Goal: Navigation & Orientation: Find specific page/section

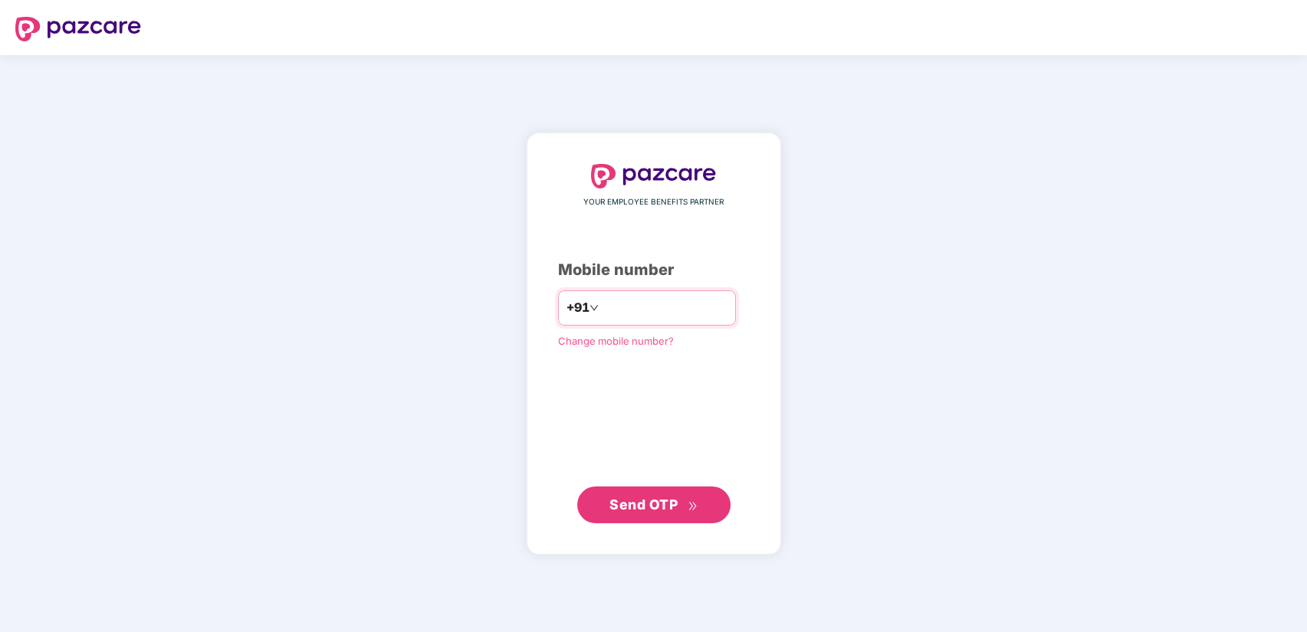
type input "**********"
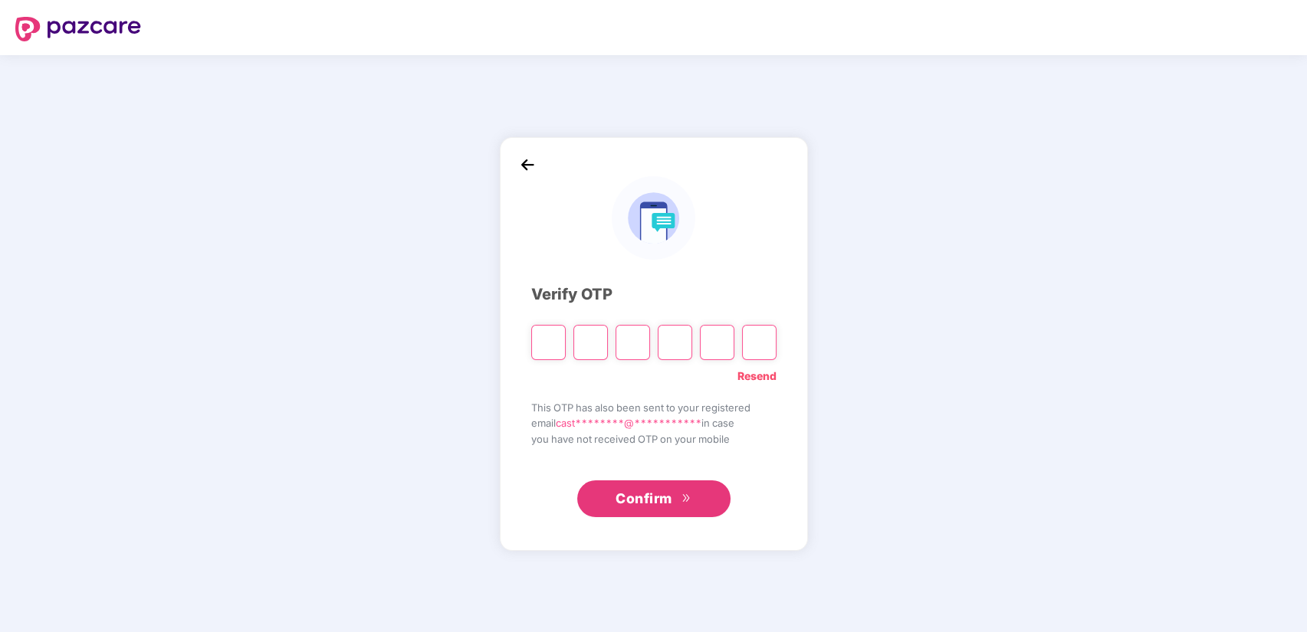
type input "*"
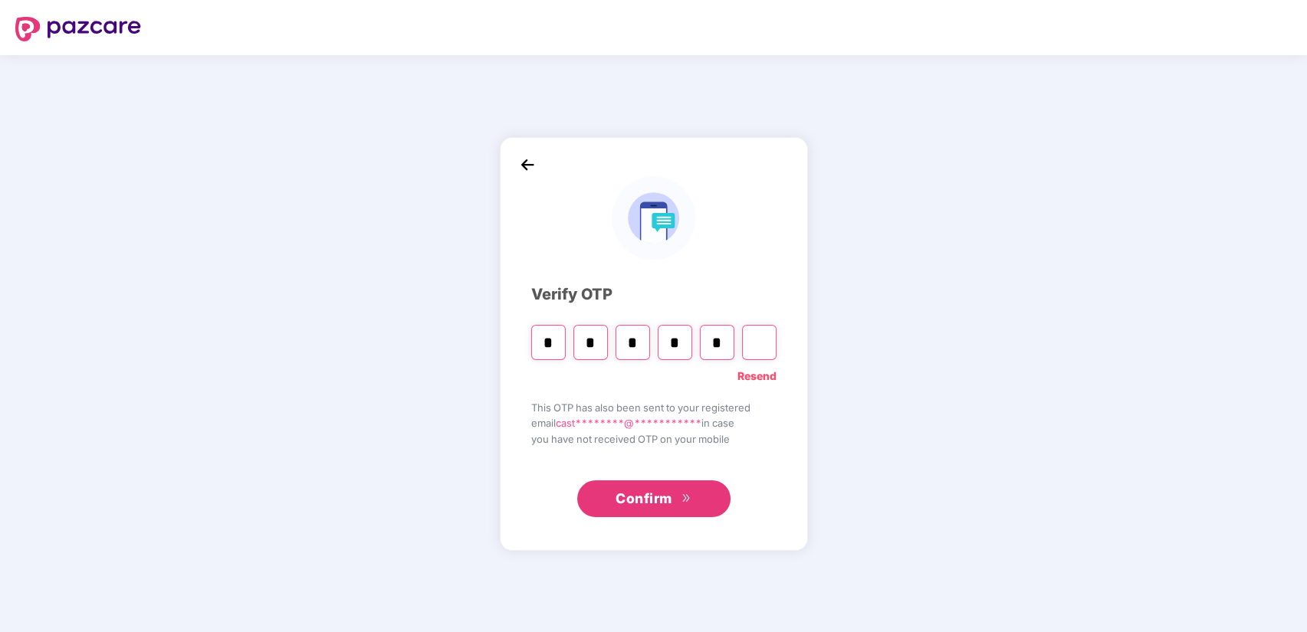
type input "*"
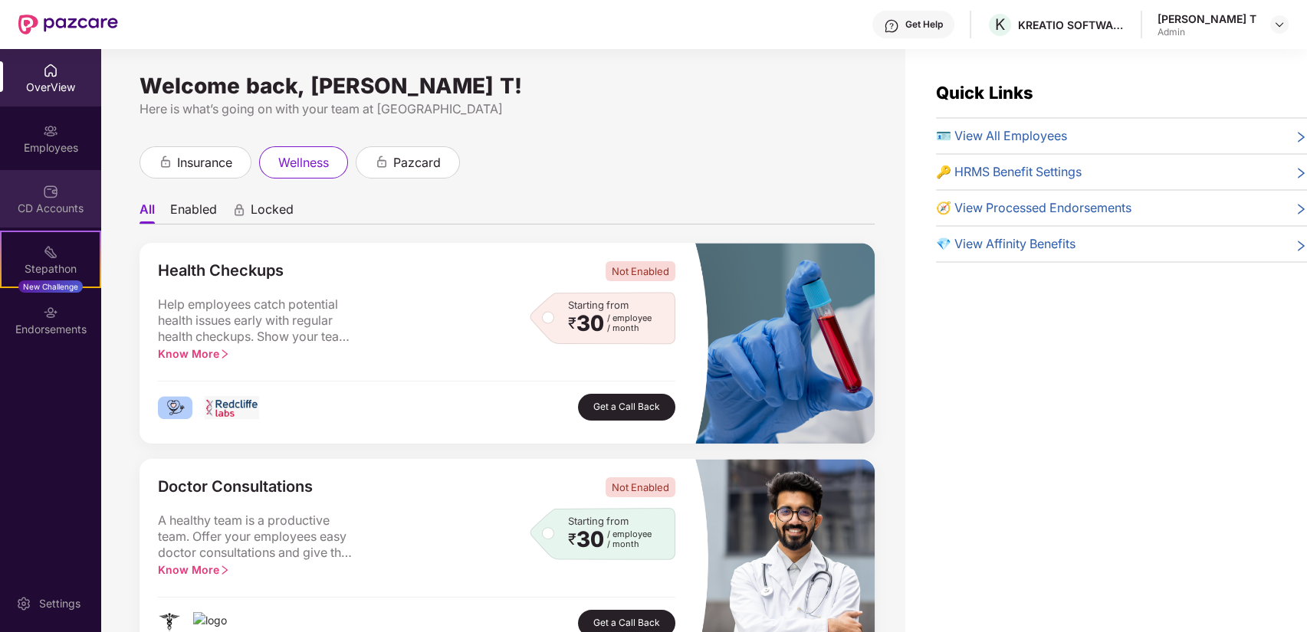
click at [51, 223] on div "CD Accounts" at bounding box center [50, 198] width 101 height 57
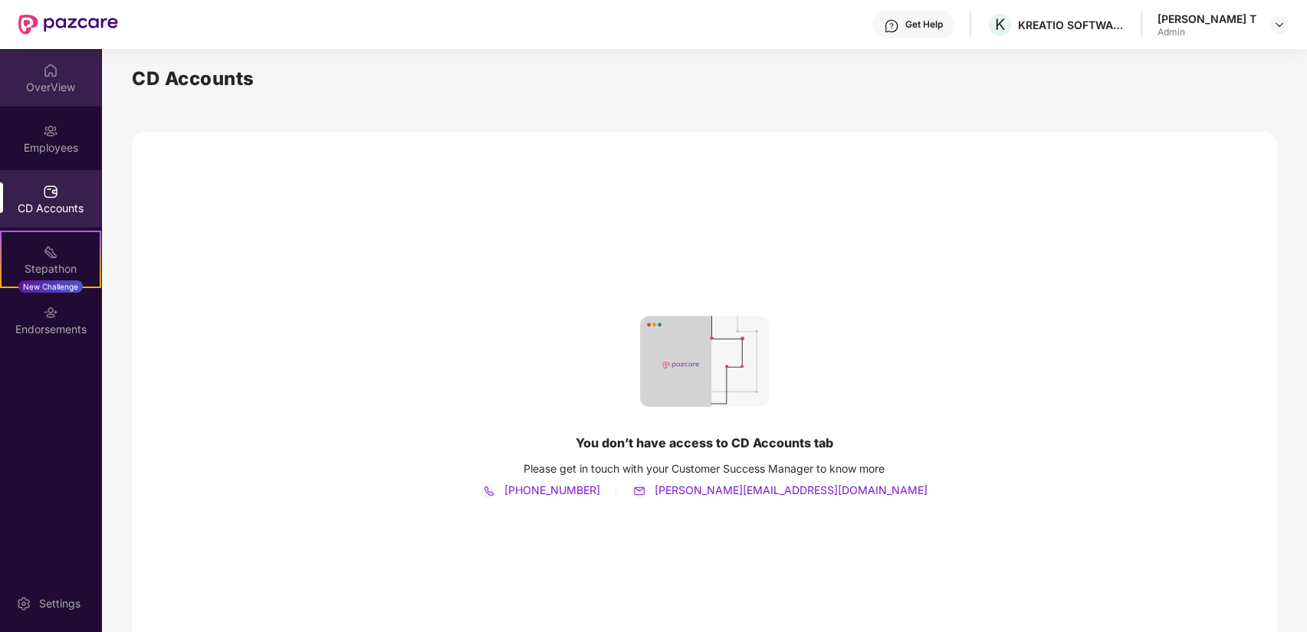
click at [59, 86] on div "OverView" at bounding box center [50, 87] width 101 height 15
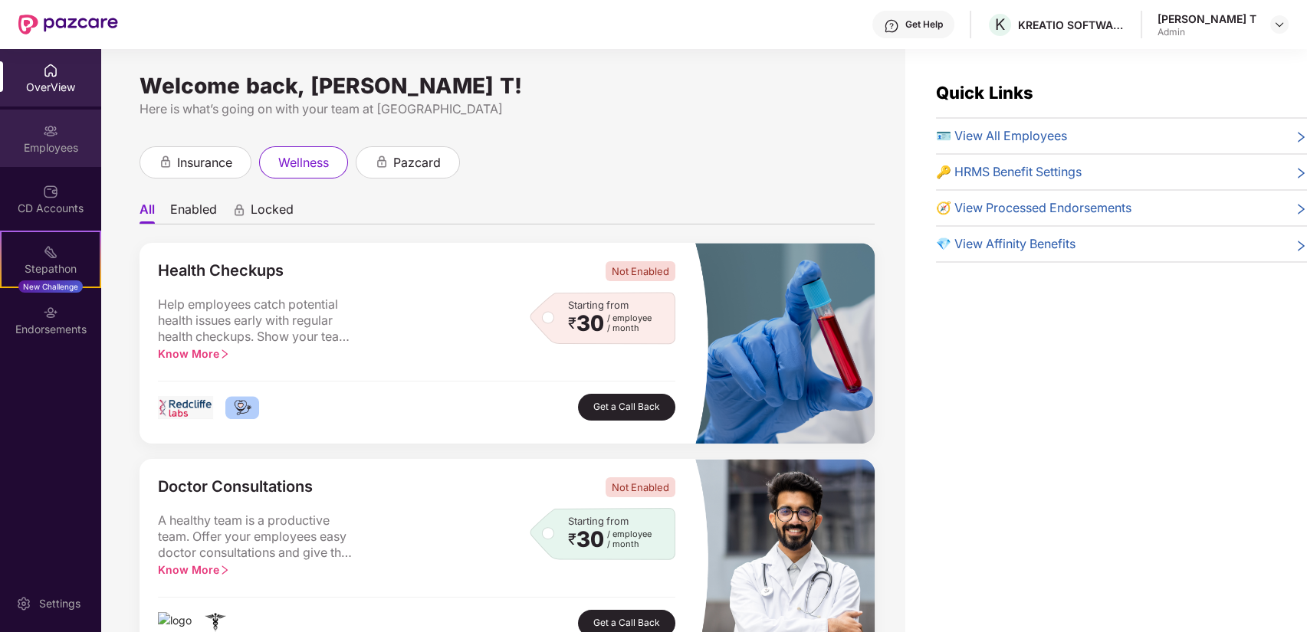
click at [47, 162] on div "Employees" at bounding box center [50, 138] width 101 height 57
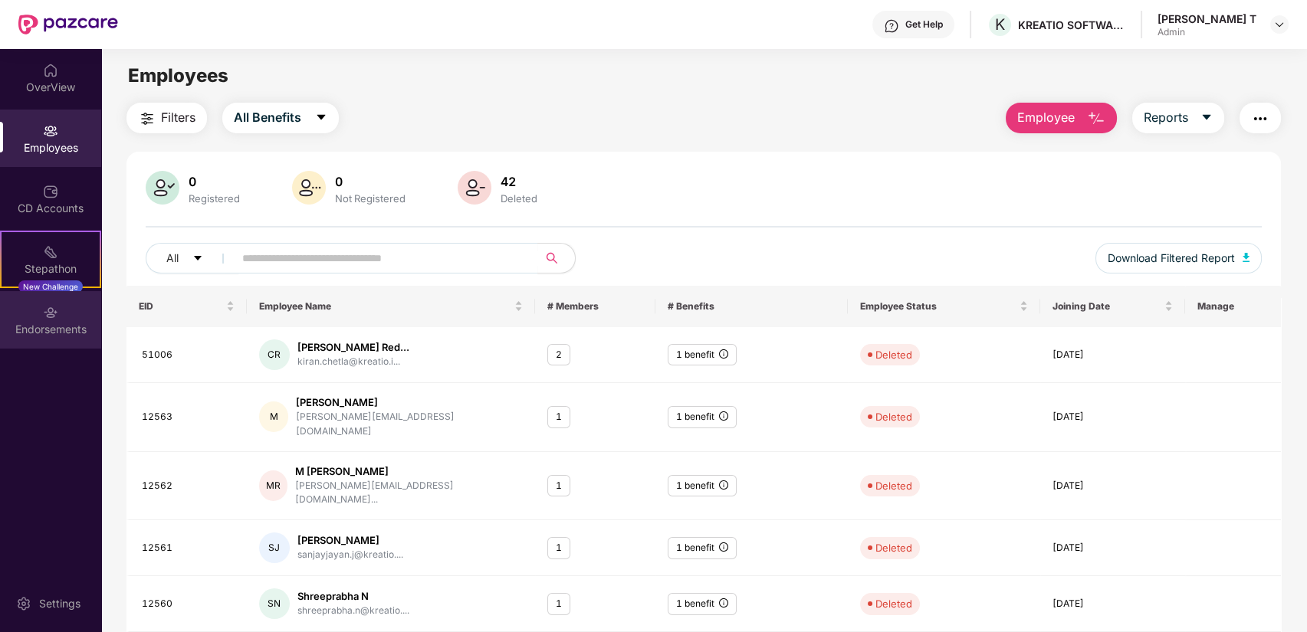
click at [65, 310] on div "Endorsements" at bounding box center [50, 319] width 101 height 57
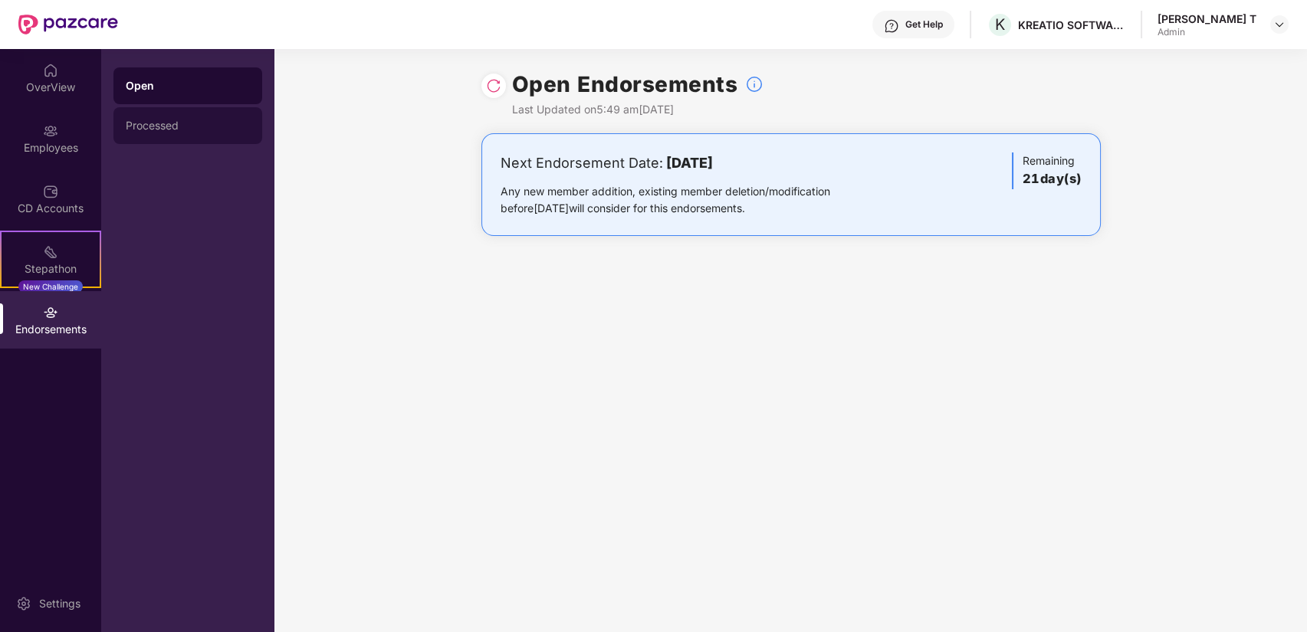
click at [167, 130] on div "Processed" at bounding box center [188, 126] width 124 height 12
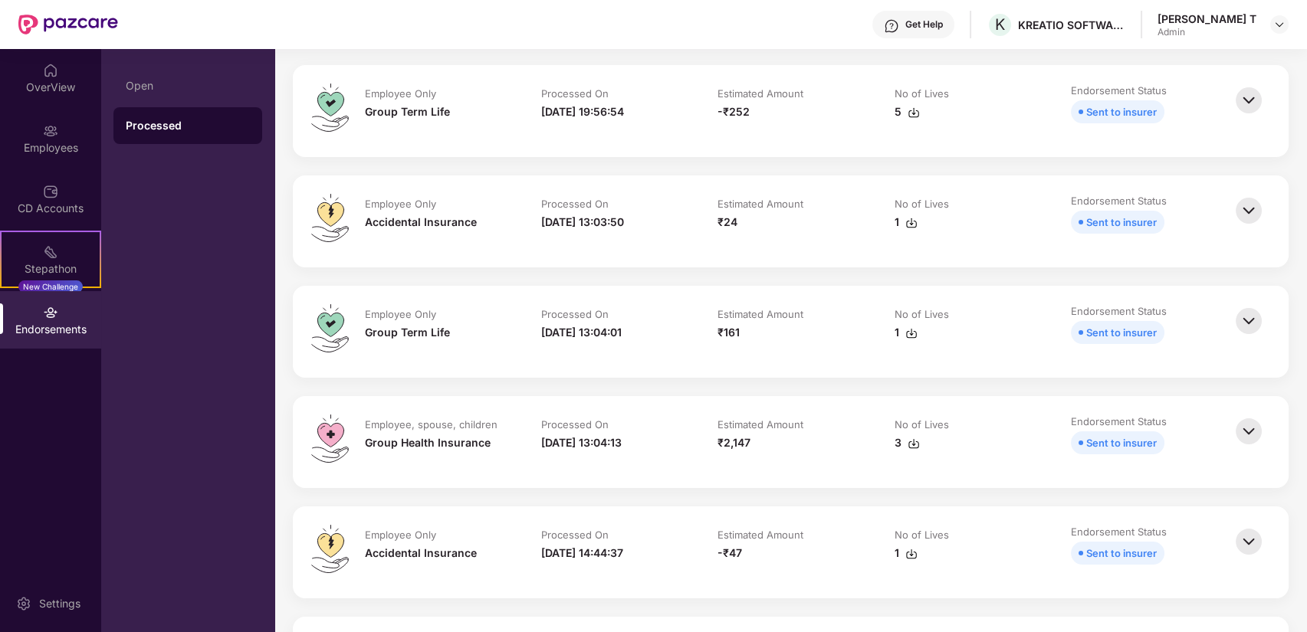
scroll to position [170, 0]
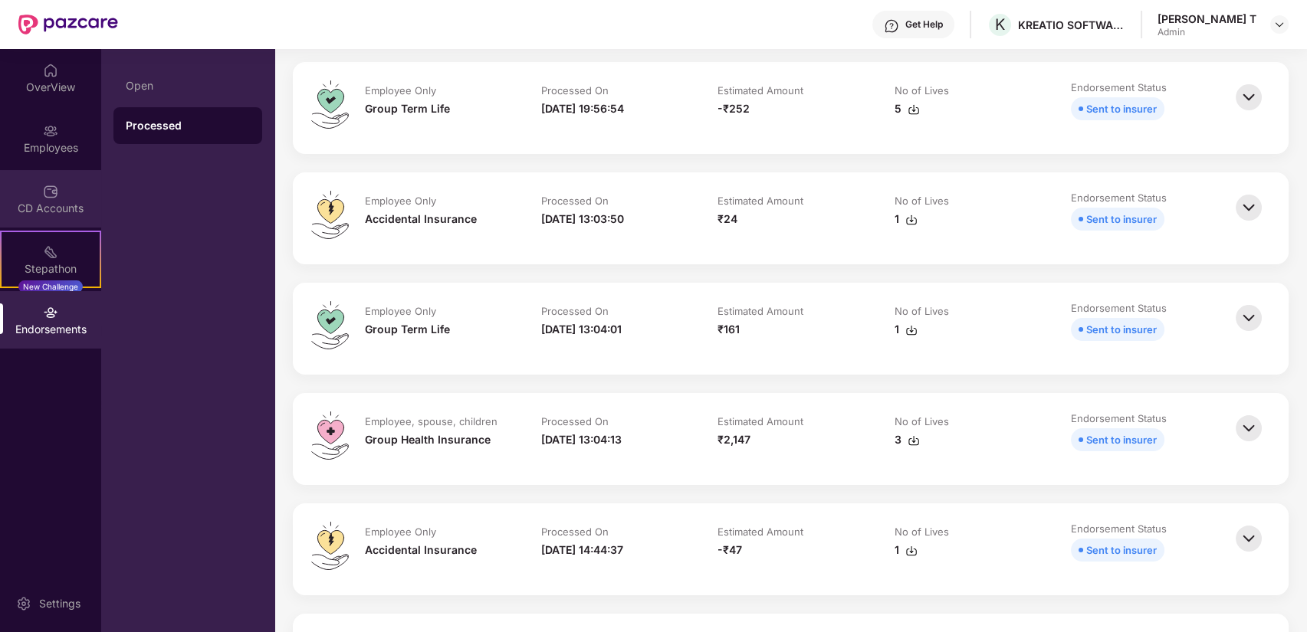
click at [31, 198] on div "CD Accounts" at bounding box center [50, 198] width 101 height 57
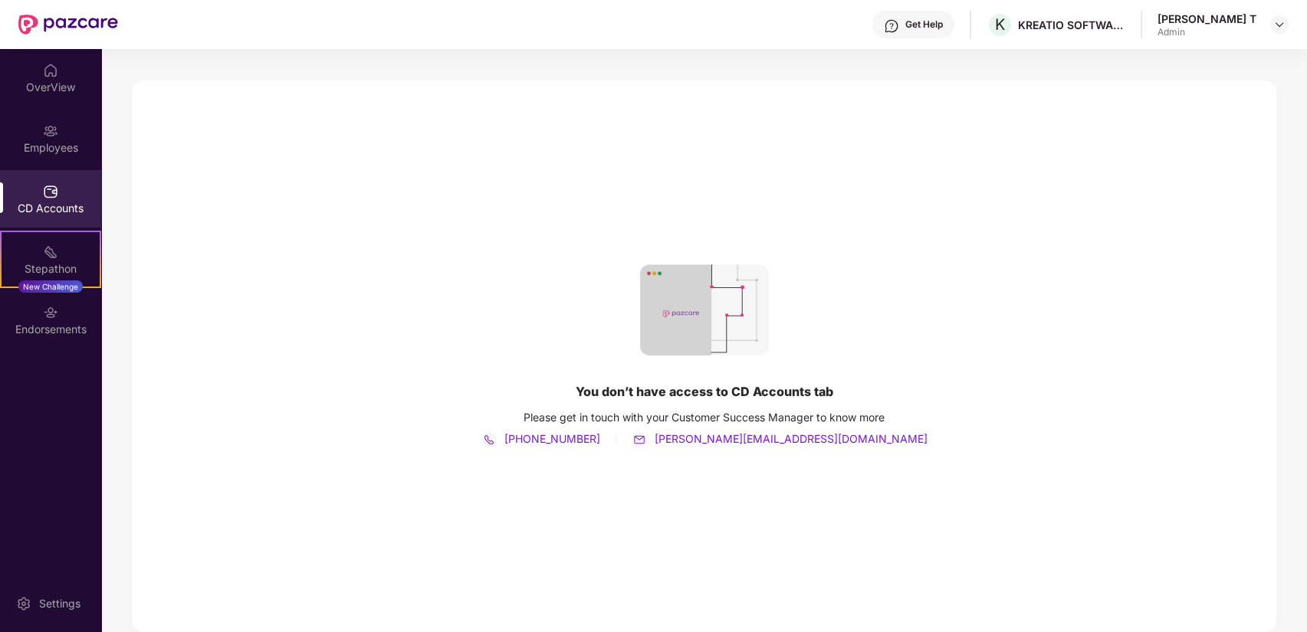
scroll to position [51, 0]
click at [27, 87] on div "OverView" at bounding box center [50, 87] width 101 height 15
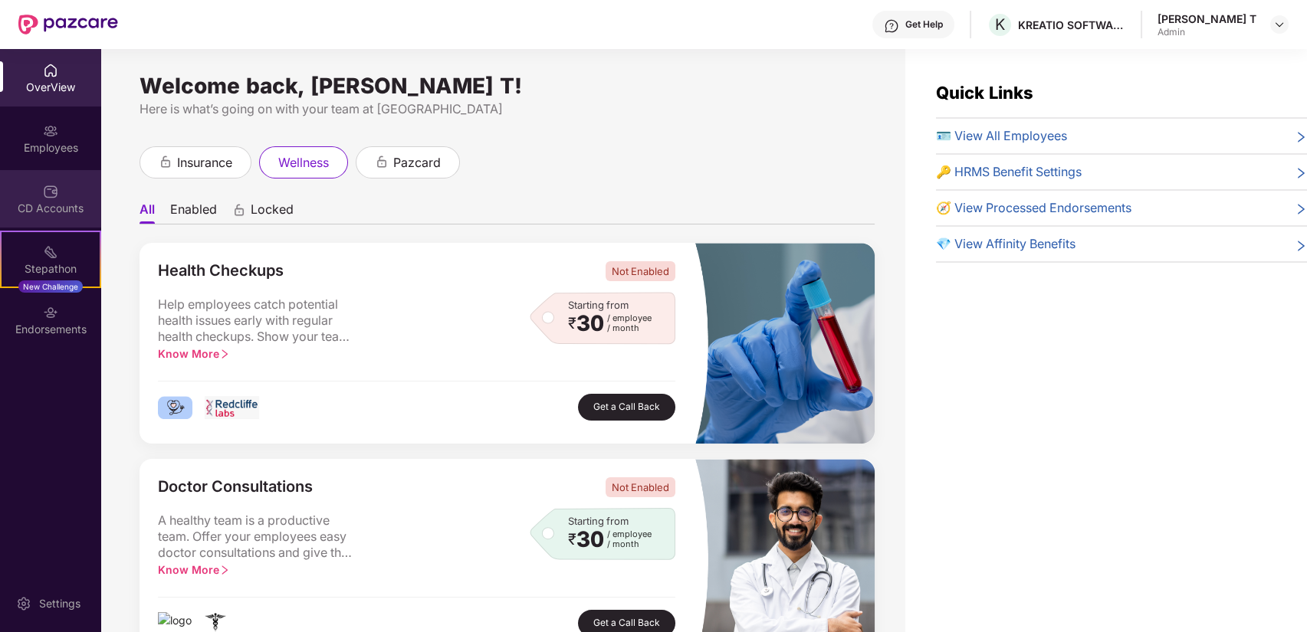
click at [47, 206] on div "CD Accounts" at bounding box center [50, 208] width 101 height 15
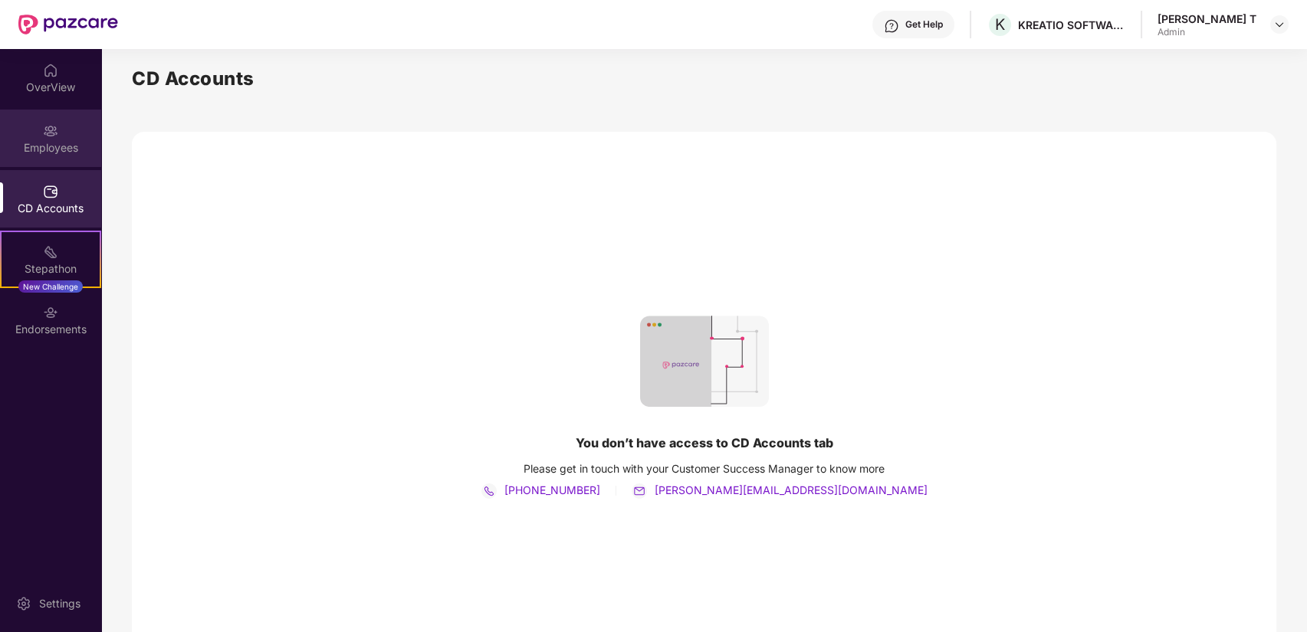
click at [42, 140] on div "Employees" at bounding box center [50, 147] width 101 height 15
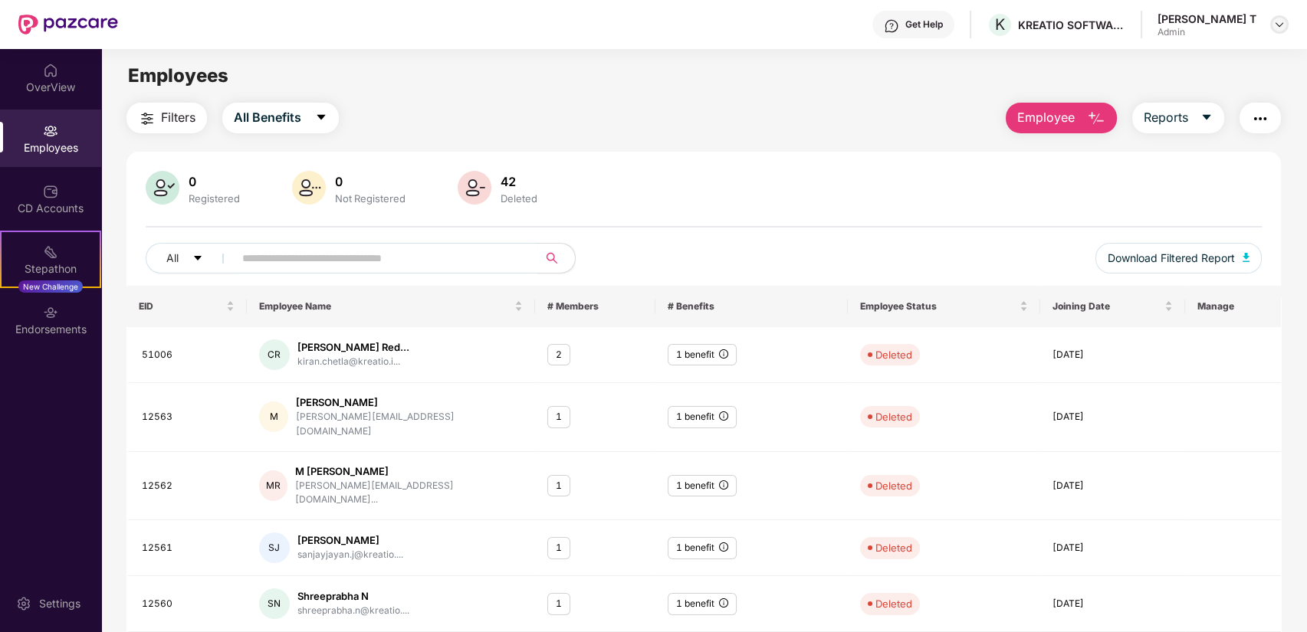
click at [1275, 21] on img at bounding box center [1279, 24] width 12 height 12
click at [1198, 91] on div "Logout" at bounding box center [1206, 91] width 199 height 30
